Goal: Information Seeking & Learning: Learn about a topic

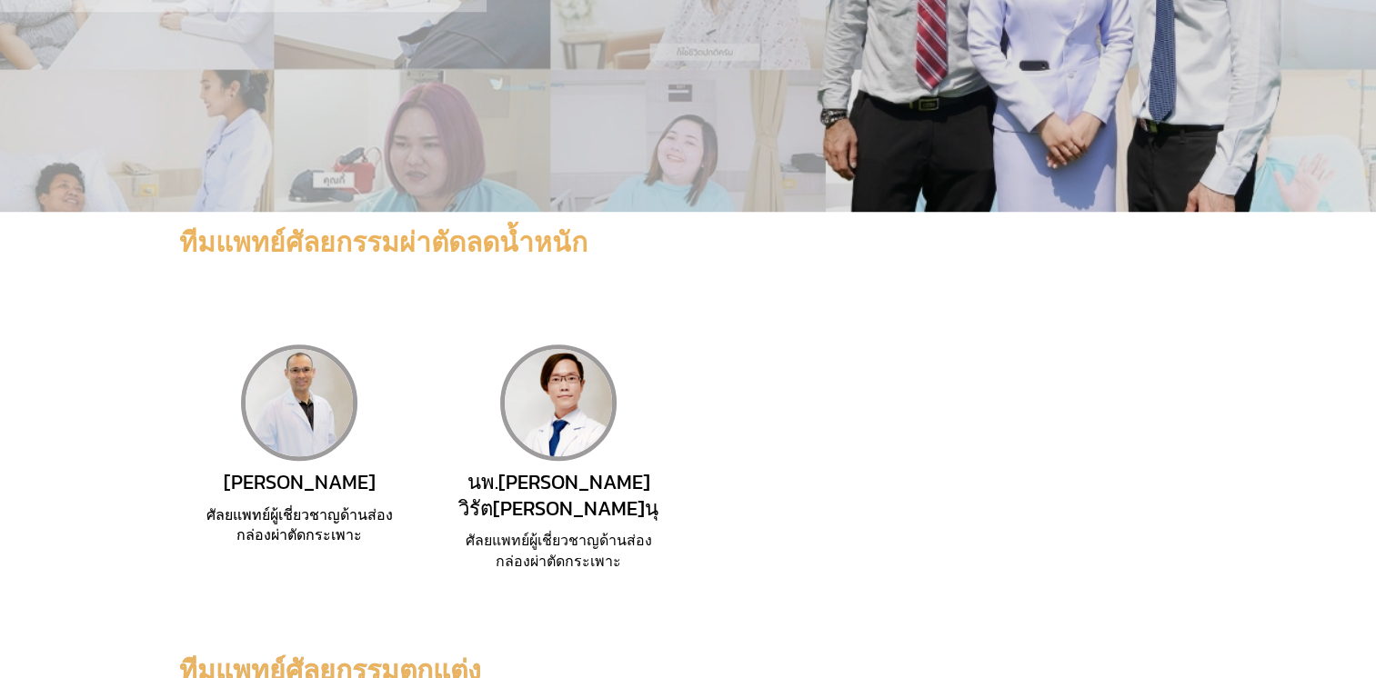
scroll to position [1364, 0]
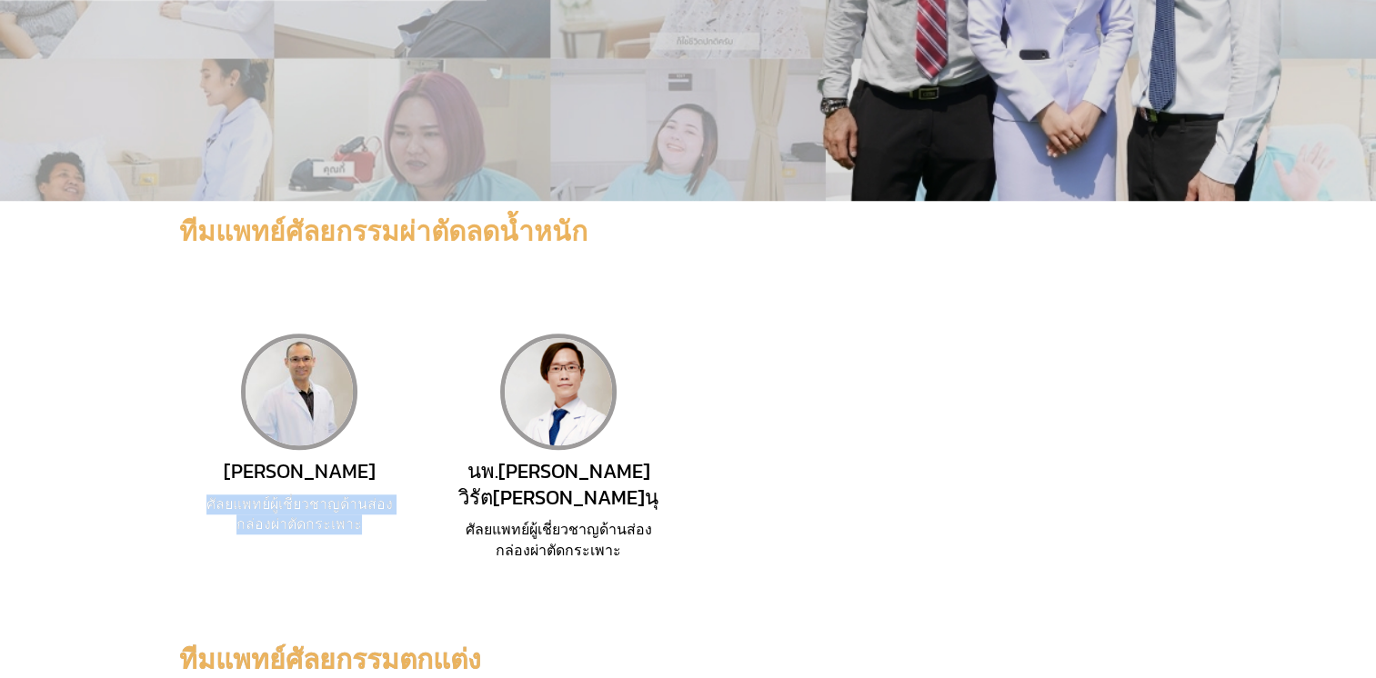
drag, startPoint x: 196, startPoint y: 286, endPoint x: 366, endPoint y: 310, distance: 171.8
click at [366, 310] on div "[PERSON_NAME] ศัลยแพทย์ผู้เชี่ยวชาญด้านส่องกล่องผ่าตัดกระเพาะ" at bounding box center [299, 447] width 259 height 279
drag, startPoint x: 366, startPoint y: 310, endPoint x: 334, endPoint y: 307, distance: 31.9
click at [334, 496] on span "ศัลยแพทย์ผู้เชี่ยวชาญด้านส่องกล่องผ่าตัดกระเพาะ" at bounding box center [299, 514] width 186 height 37
click at [302, 457] on span "[PERSON_NAME]" at bounding box center [300, 472] width 152 height 30
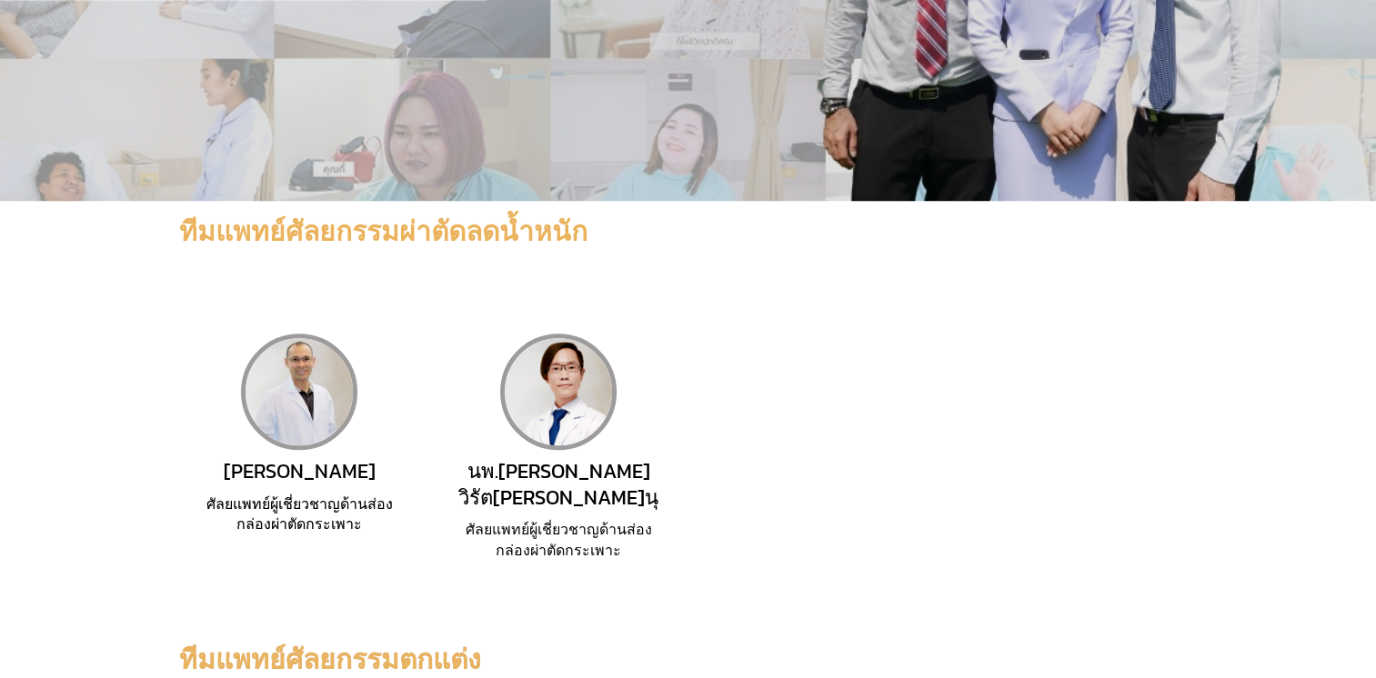
click at [314, 334] on img at bounding box center [299, 392] width 116 height 116
drag, startPoint x: 206, startPoint y: 282, endPoint x: 379, endPoint y: 314, distance: 175.7
click at [379, 495] on h2 "ศัลยแพทย์ผู้เชี่ยวชาญด้านส่องกล่องผ่าตัดกระเพาะ" at bounding box center [299, 515] width 207 height 41
drag, startPoint x: 379, startPoint y: 314, endPoint x: 628, endPoint y: 316, distance: 248.3
click at [628, 520] on h2 "ศัลยแพทย์ผู้เชี่ยวชาญด้านส่องกล่องผ่าตัดกระเพาะ" at bounding box center [558, 540] width 207 height 41
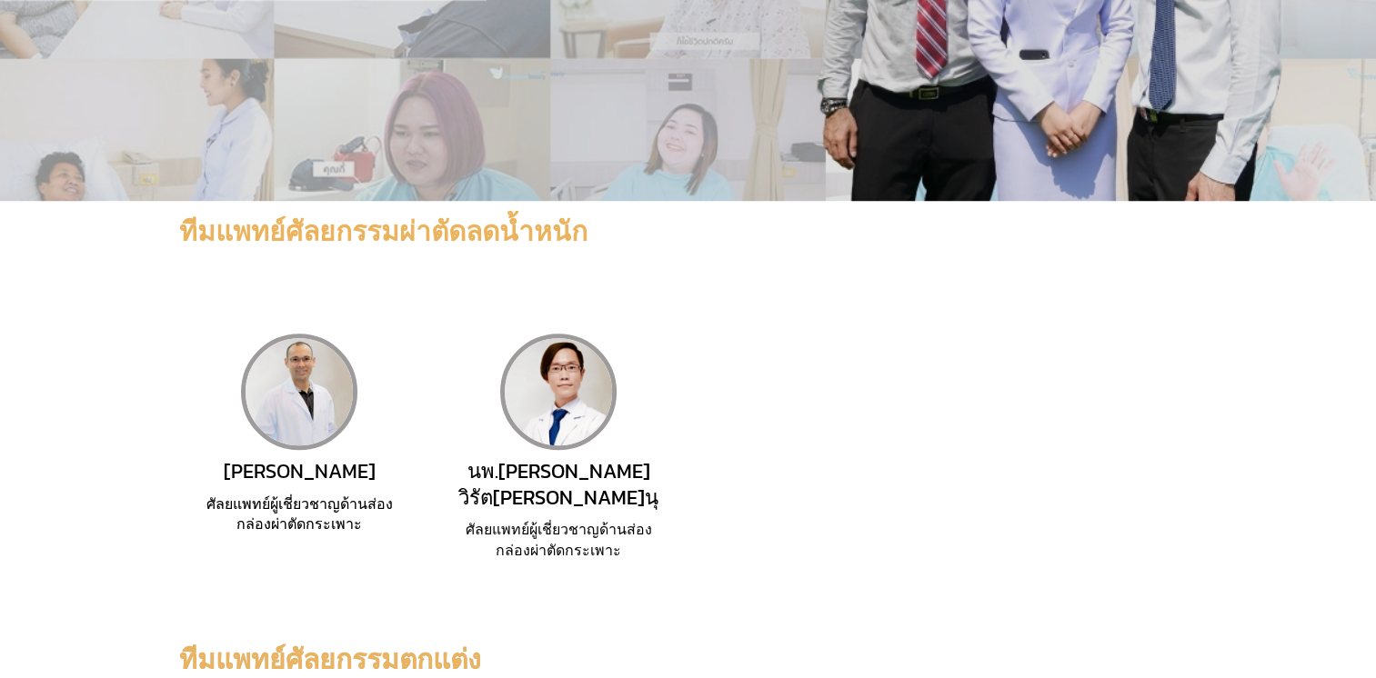
click at [371, 360] on section "[PERSON_NAME] ศัลยแพทย์ผู้เชี่ยวชาญด้านส่องกล่องผ่าตัดกระเพาะ [GEOGRAPHIC_DATA]…" at bounding box center [688, 448] width 1376 height 370
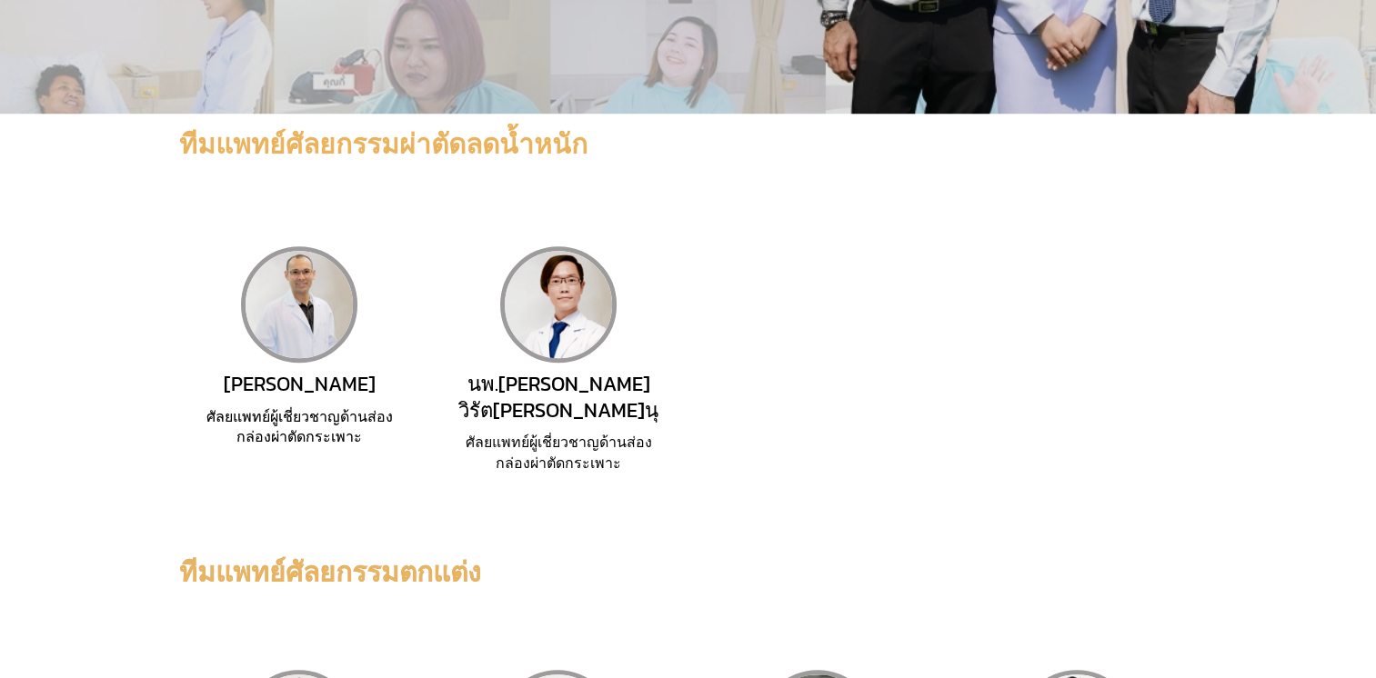
scroll to position [1546, 0]
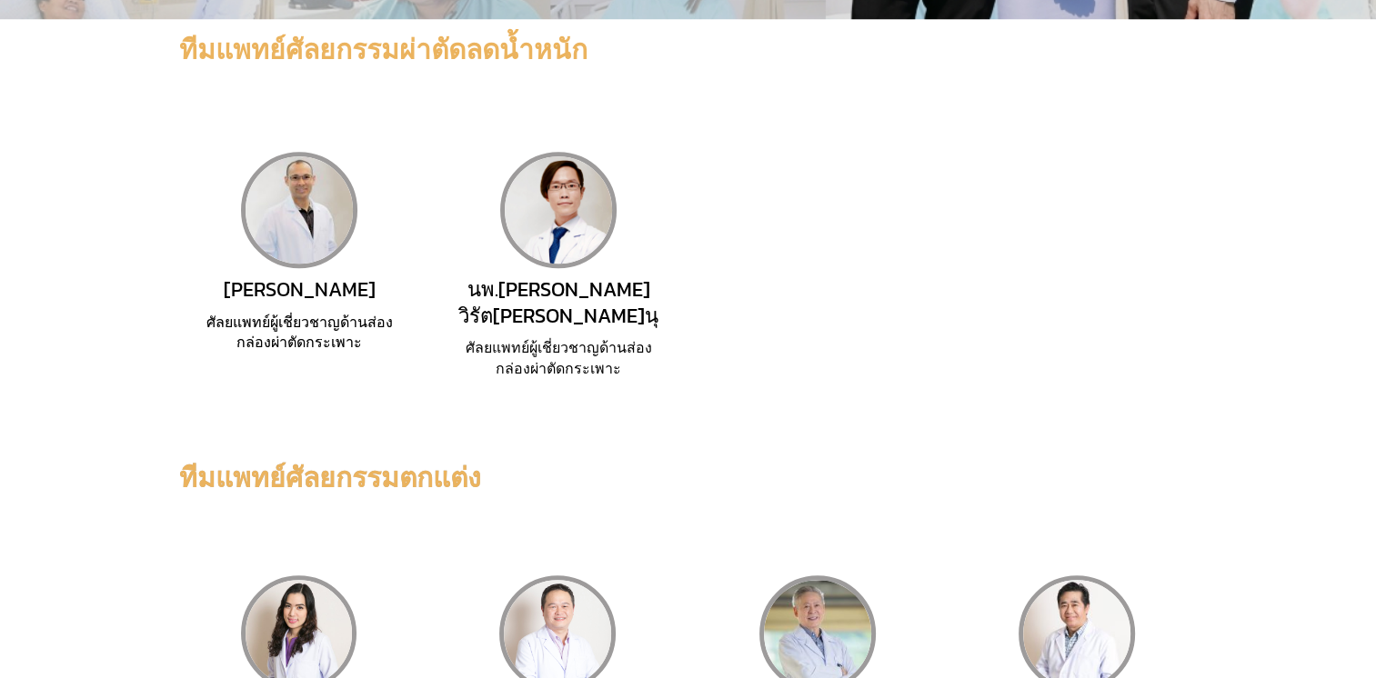
drag, startPoint x: 979, startPoint y: 464, endPoint x: 1166, endPoint y: 484, distance: 188.4
click at [1166, 576] on div "นพ.[PERSON_NAME] เจียรพีพันธ์ ศัลยแพทย์ตกแต่ง" at bounding box center [1076, 677] width 207 height 202
click at [803, 505] on section "[PERSON_NAME] ศัลยแพทย์ตกแต่ง [GEOGRAPHIC_DATA]รุ่งกิตต์ [PERSON_NAME] ศัลยแพทย…" at bounding box center [688, 677] width 1376 height 345
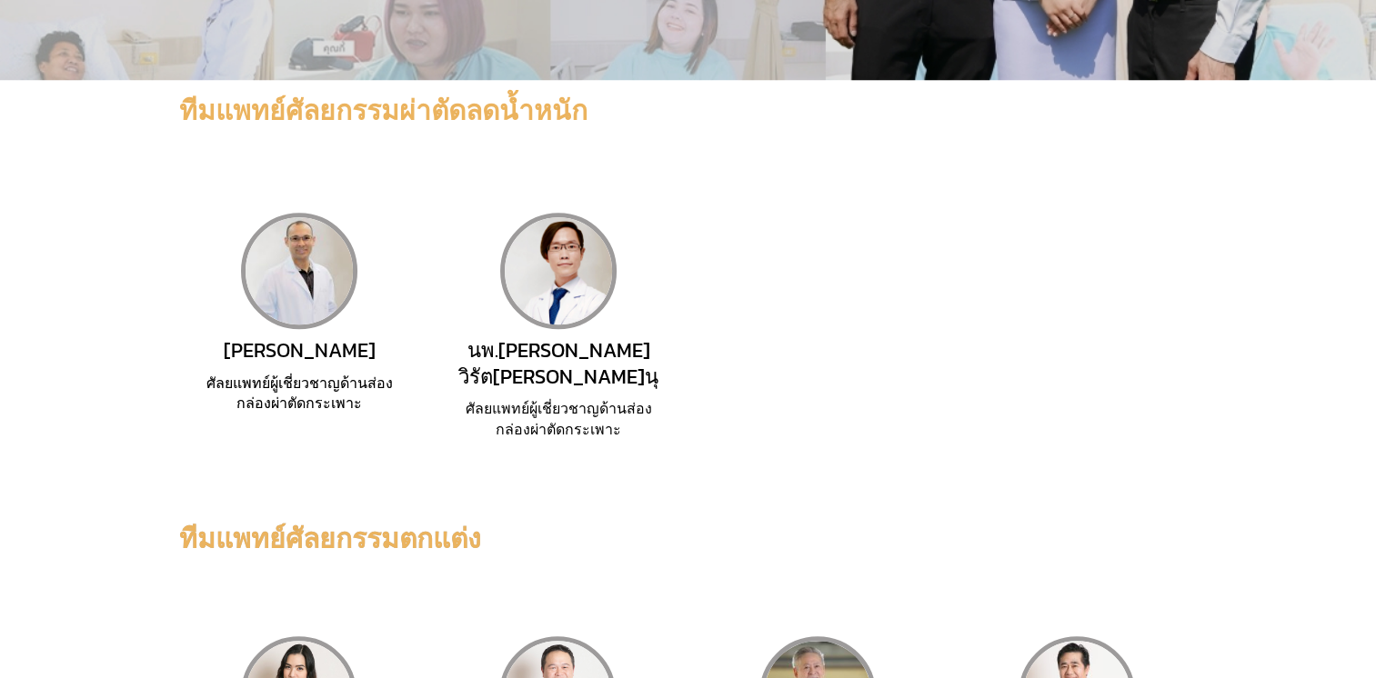
scroll to position [1455, 0]
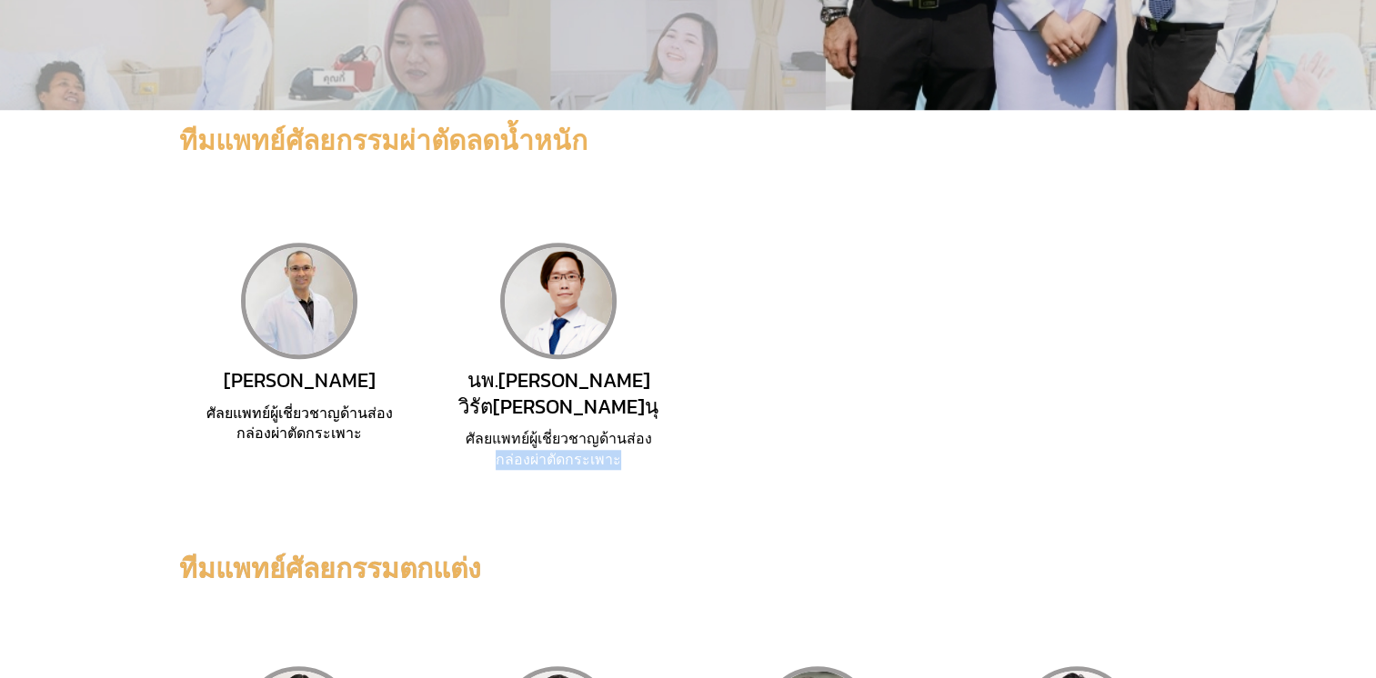
drag, startPoint x: 479, startPoint y: 213, endPoint x: 644, endPoint y: 231, distance: 165.6
click at [644, 231] on div "นพ.[PERSON_NAME] วิรัต[PERSON_NAME]นุ ศัลยแพทย์ผู้เชี่ยวชาญด้านส่องกล่องผ่าตัดก…" at bounding box center [558, 356] width 259 height 279
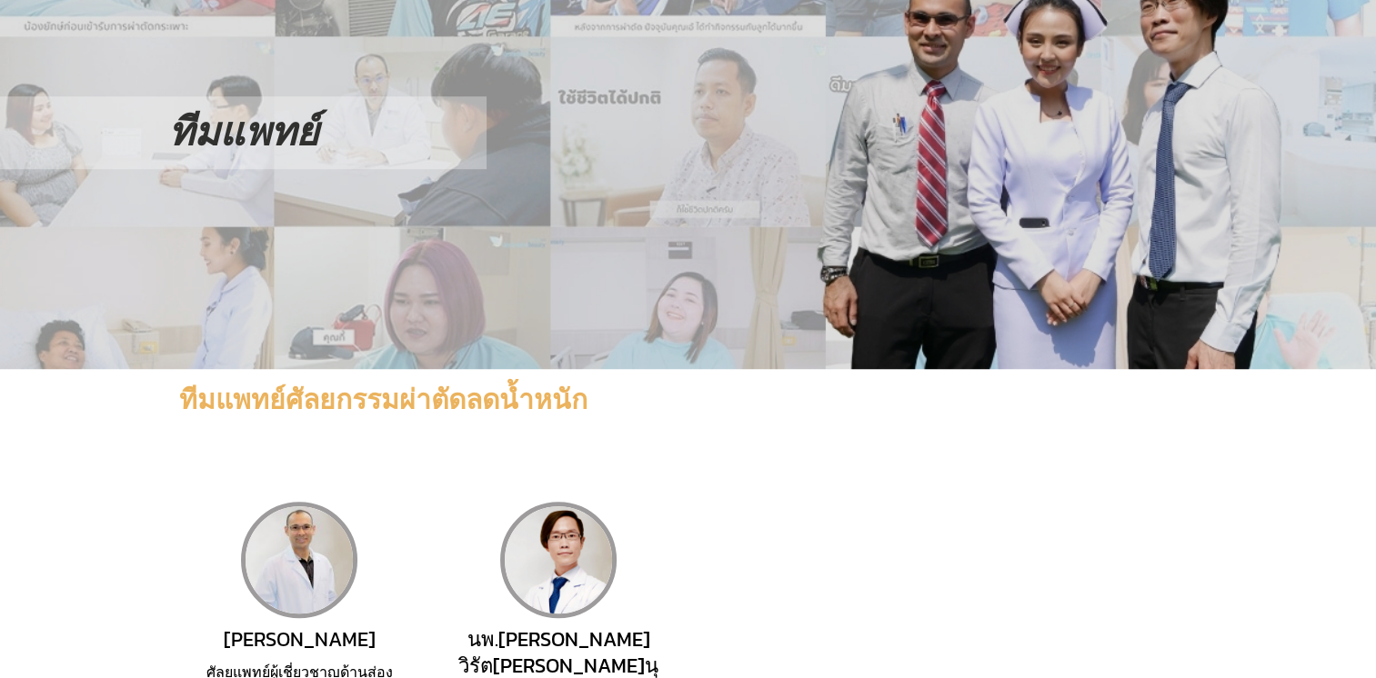
scroll to position [1182, 0]
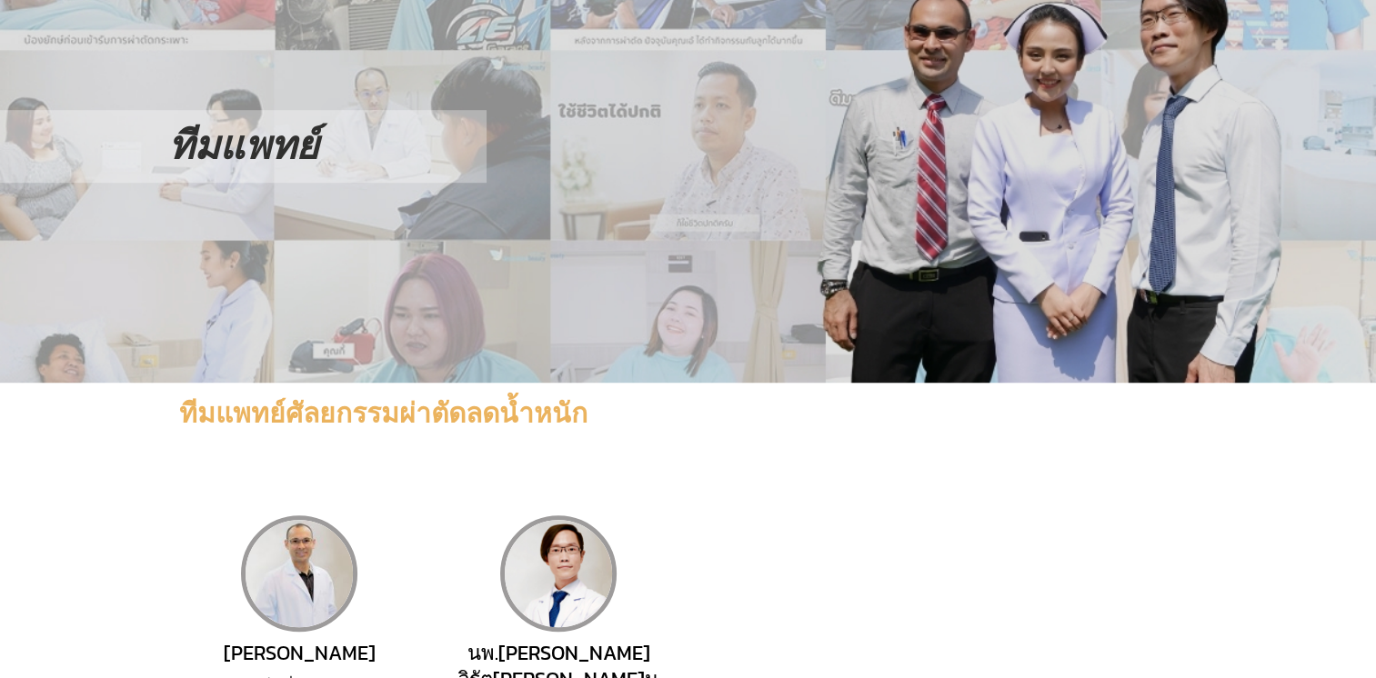
click at [357, 638] on span "[PERSON_NAME]" at bounding box center [300, 653] width 152 height 30
click at [316, 516] on img at bounding box center [299, 574] width 116 height 116
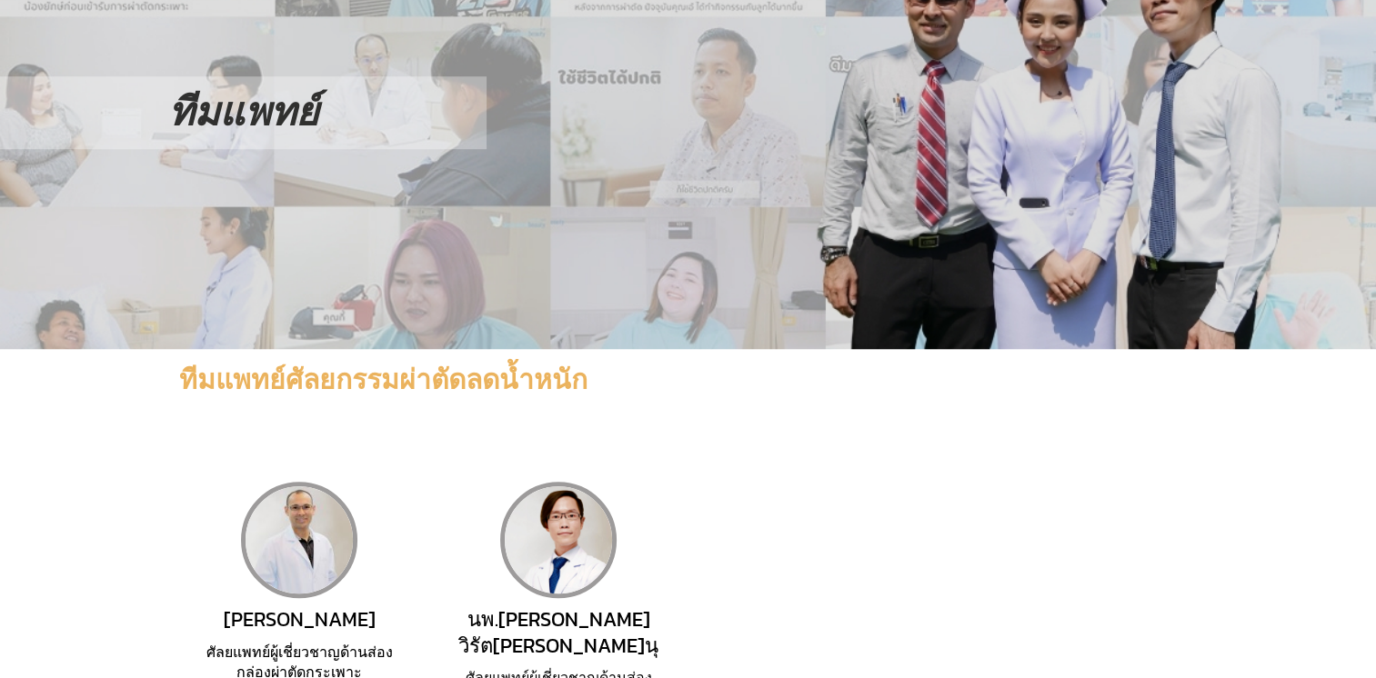
scroll to position [1364, 0]
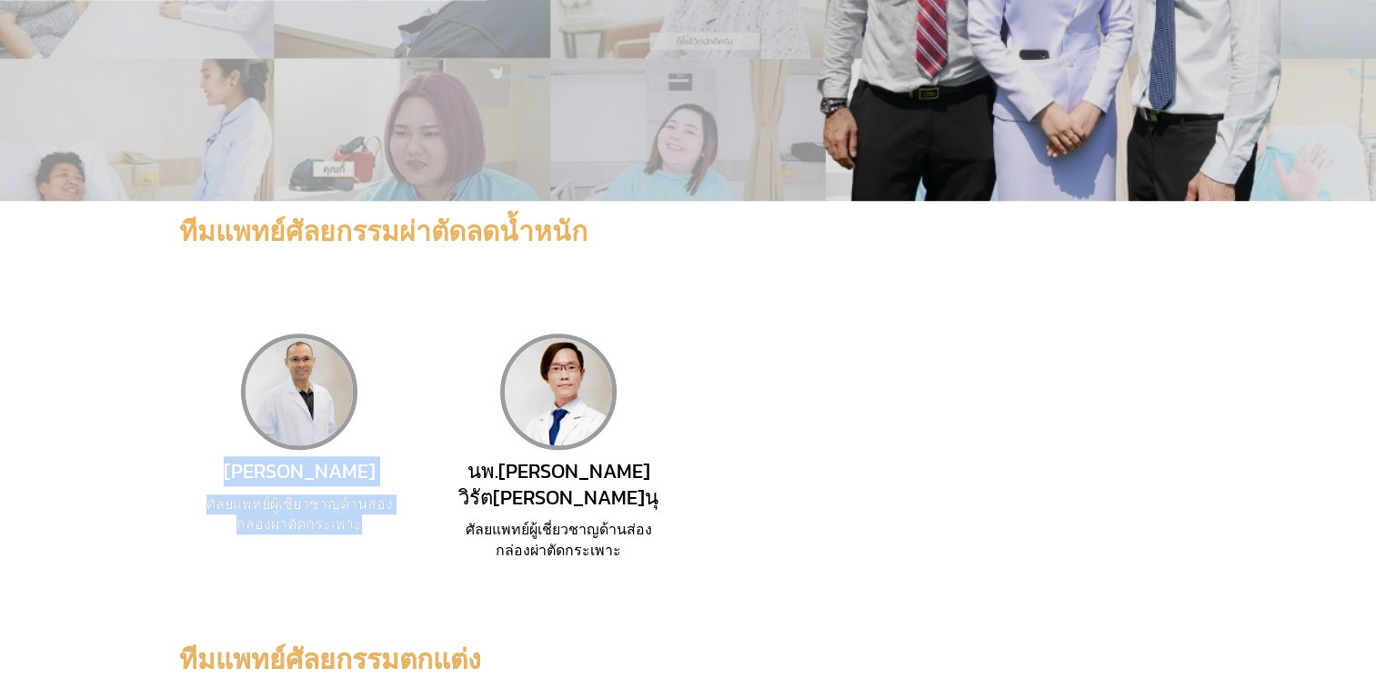
drag, startPoint x: 193, startPoint y: 243, endPoint x: 377, endPoint y: 315, distance: 198.1
click at [377, 315] on div "[PERSON_NAME] ศัลยแพทย์ผู้เชี่ยวชาญด้านส่องกล่องผ่าตัดกระเพาะ" at bounding box center [299, 447] width 259 height 279
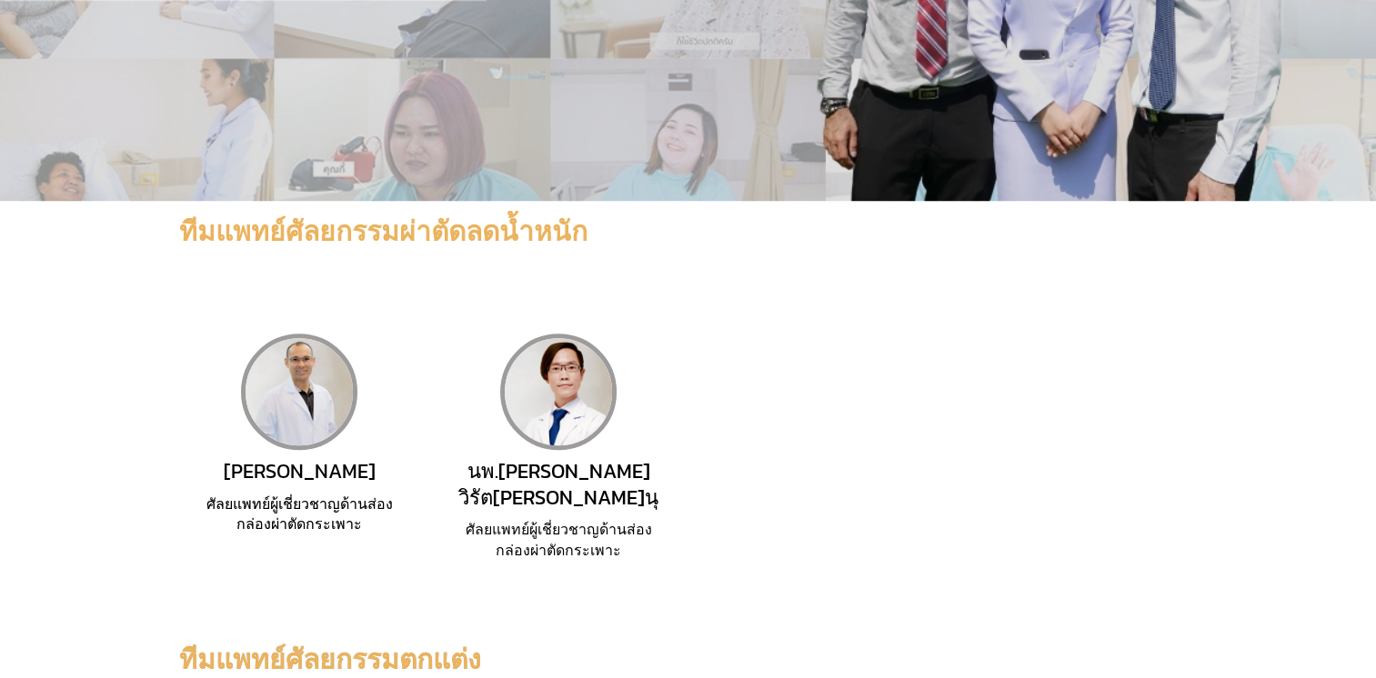
drag, startPoint x: 377, startPoint y: 315, endPoint x: 486, endPoint y: 311, distance: 108.3
click at [485, 520] on h2 "ศัลยแพทย์ผู้เชี่ยวชาญด้านส่องกล่องผ่าตัดกระเพาะ" at bounding box center [558, 540] width 207 height 41
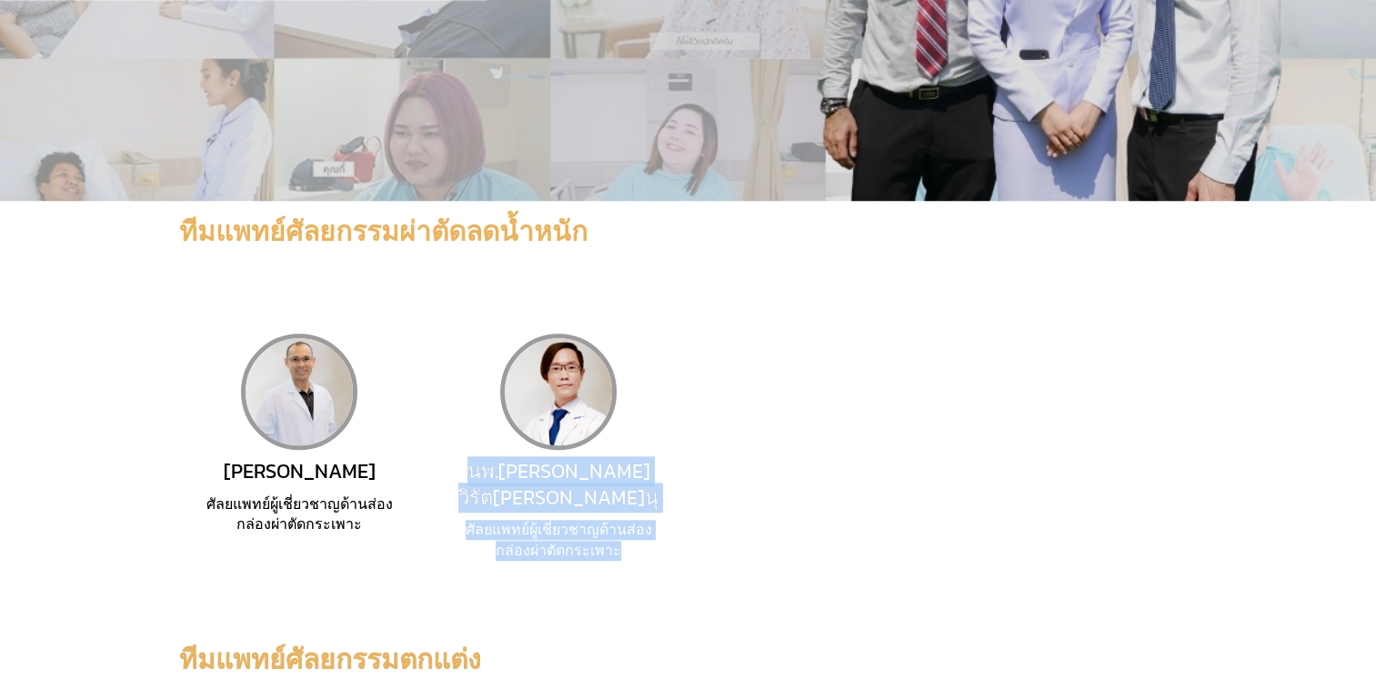
drag, startPoint x: 473, startPoint y: 241, endPoint x: 622, endPoint y: 307, distance: 163.3
click at [622, 334] on div "นพ.[PERSON_NAME] วิรัต[PERSON_NAME]นุ ศัลยแพทย์ผู้เชี่ยวชาญด้านส่องกล่องผ่าตัดก…" at bounding box center [558, 447] width 207 height 227
drag, startPoint x: 622, startPoint y: 307, endPoint x: 559, endPoint y: 291, distance: 64.9
click at [559, 521] on span "ศัลยแพทย์ผู้เชี่ยวชาญด้านส่องกล่องผ่าตัดกระเพาะ" at bounding box center [559, 539] width 186 height 37
click at [659, 520] on h2 "ศัลยแพทย์ผู้เชี่ยวชาญด้านส่องกล่องผ่าตัดกระเพาะ" at bounding box center [558, 540] width 207 height 41
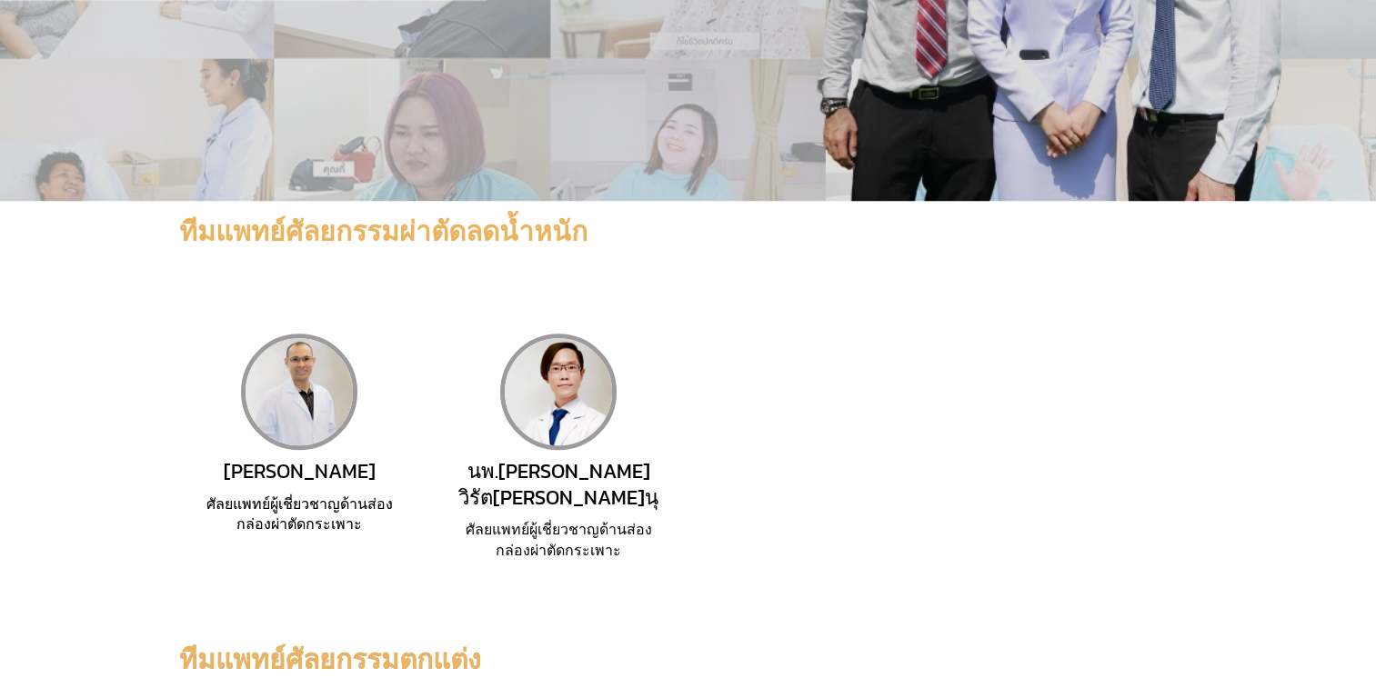
click at [613, 520] on h2 "ศัลยแพทย์ผู้เชี่ยวชาญด้านส่องกล่องผ่าตัดกระเพาะ" at bounding box center [558, 540] width 207 height 41
